Goal: Check status: Check status

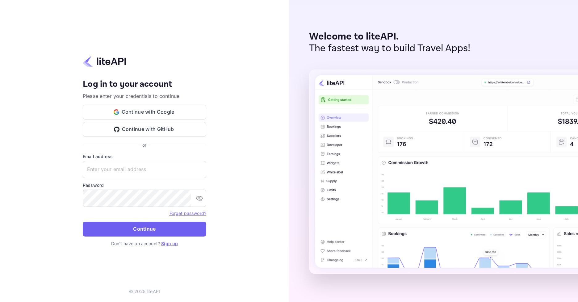
type input "adminpassword_support@yandex-team.ru"
click at [136, 228] on button "Continue" at bounding box center [145, 229] width 124 height 15
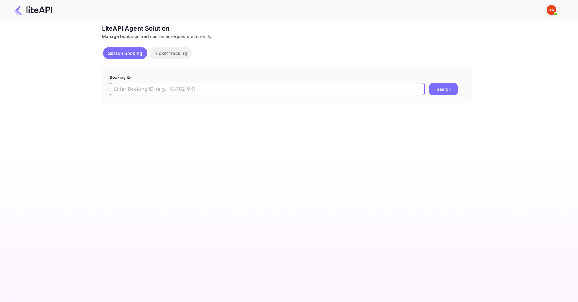
click at [183, 88] on input "text" at bounding box center [267, 89] width 315 height 12
paste input "8912746"
type input "8912746"
click at [441, 87] on button "Search" at bounding box center [443, 89] width 28 height 12
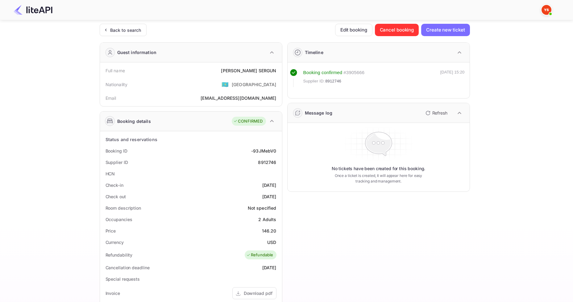
scroll to position [147, 0]
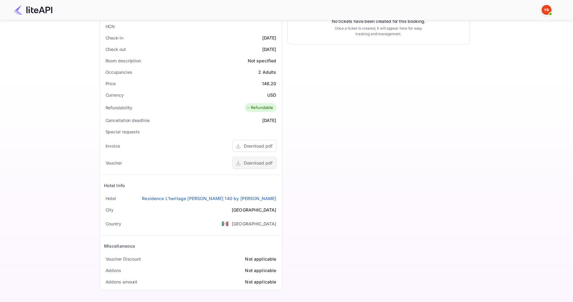
click at [266, 163] on div "Download pdf" at bounding box center [258, 163] width 29 height 6
